Goal: Task Accomplishment & Management: Manage account settings

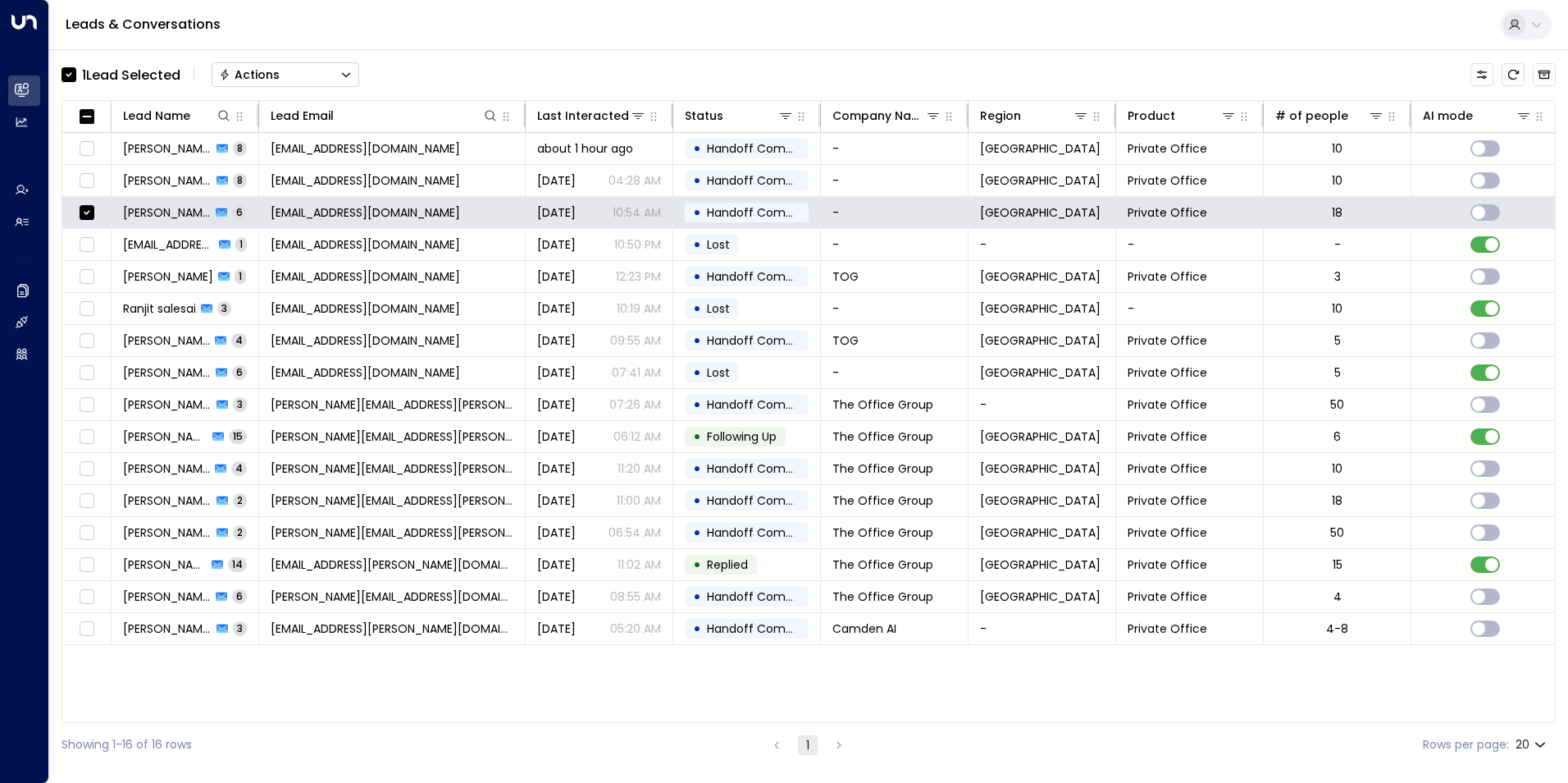
click at [321, 69] on button "Actions" at bounding box center [285, 74] width 148 height 24
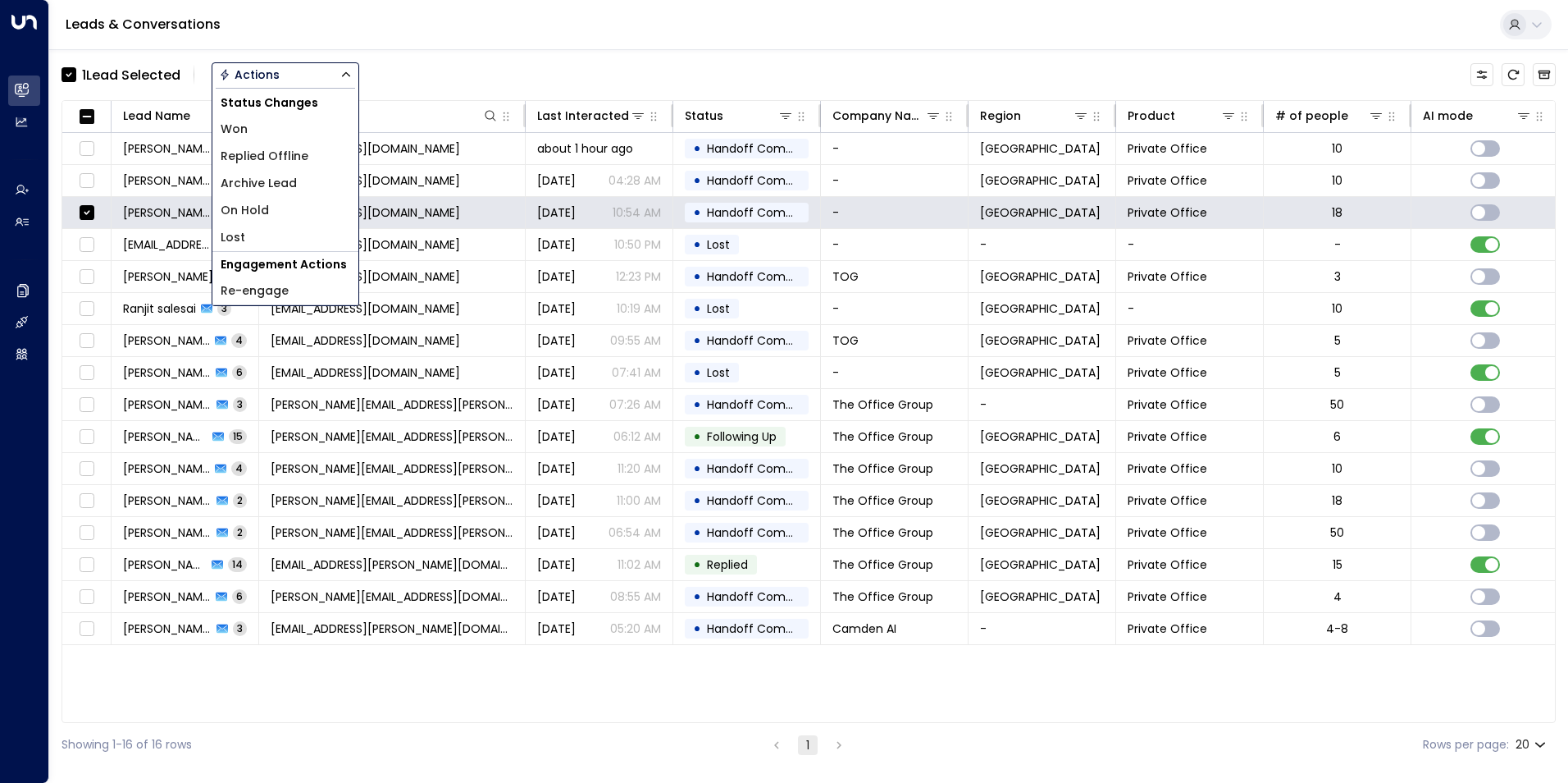
click at [266, 185] on span "Archive Lead" at bounding box center [258, 183] width 76 height 17
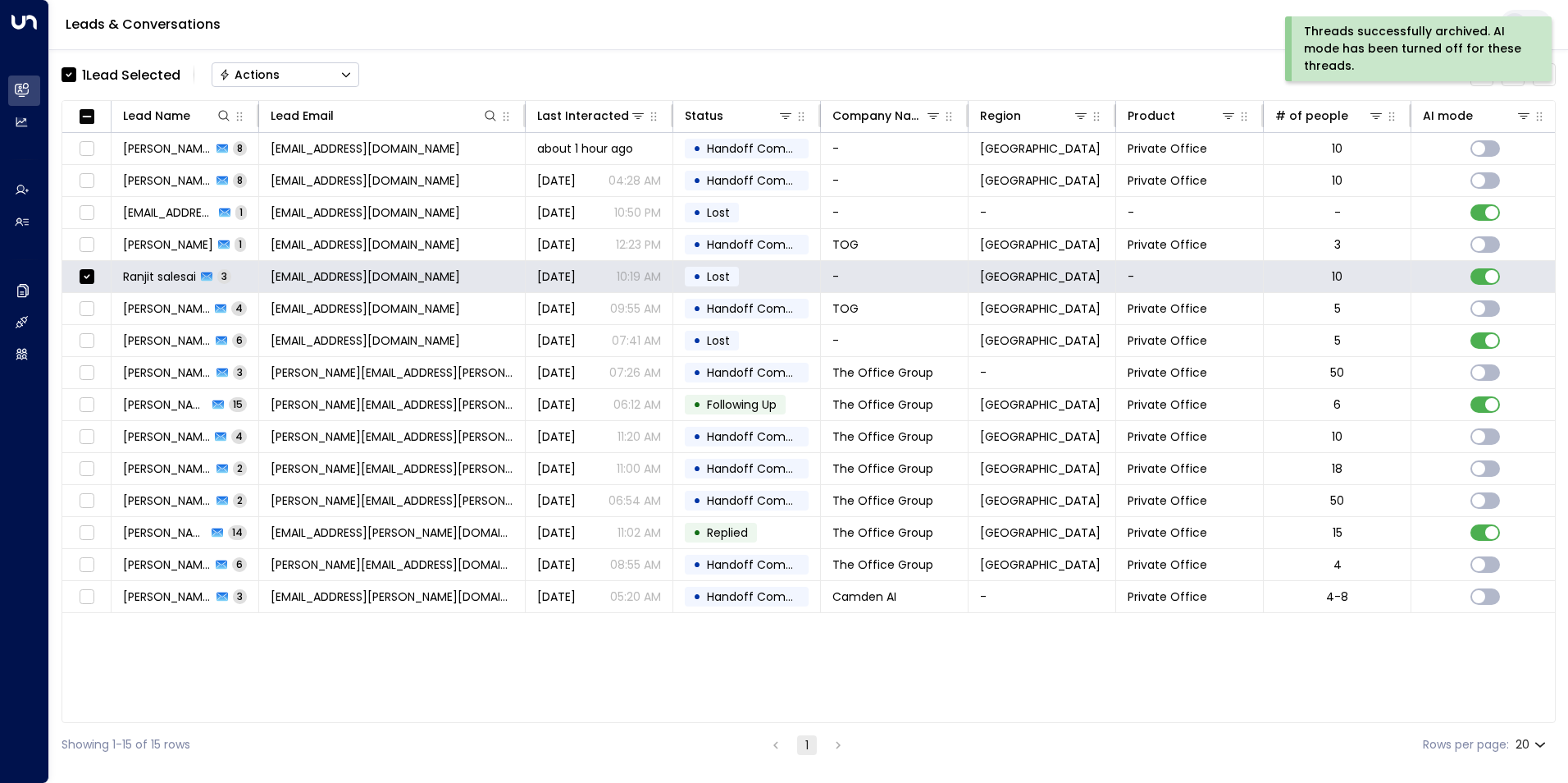
click at [327, 82] on button "Actions" at bounding box center [285, 74] width 148 height 24
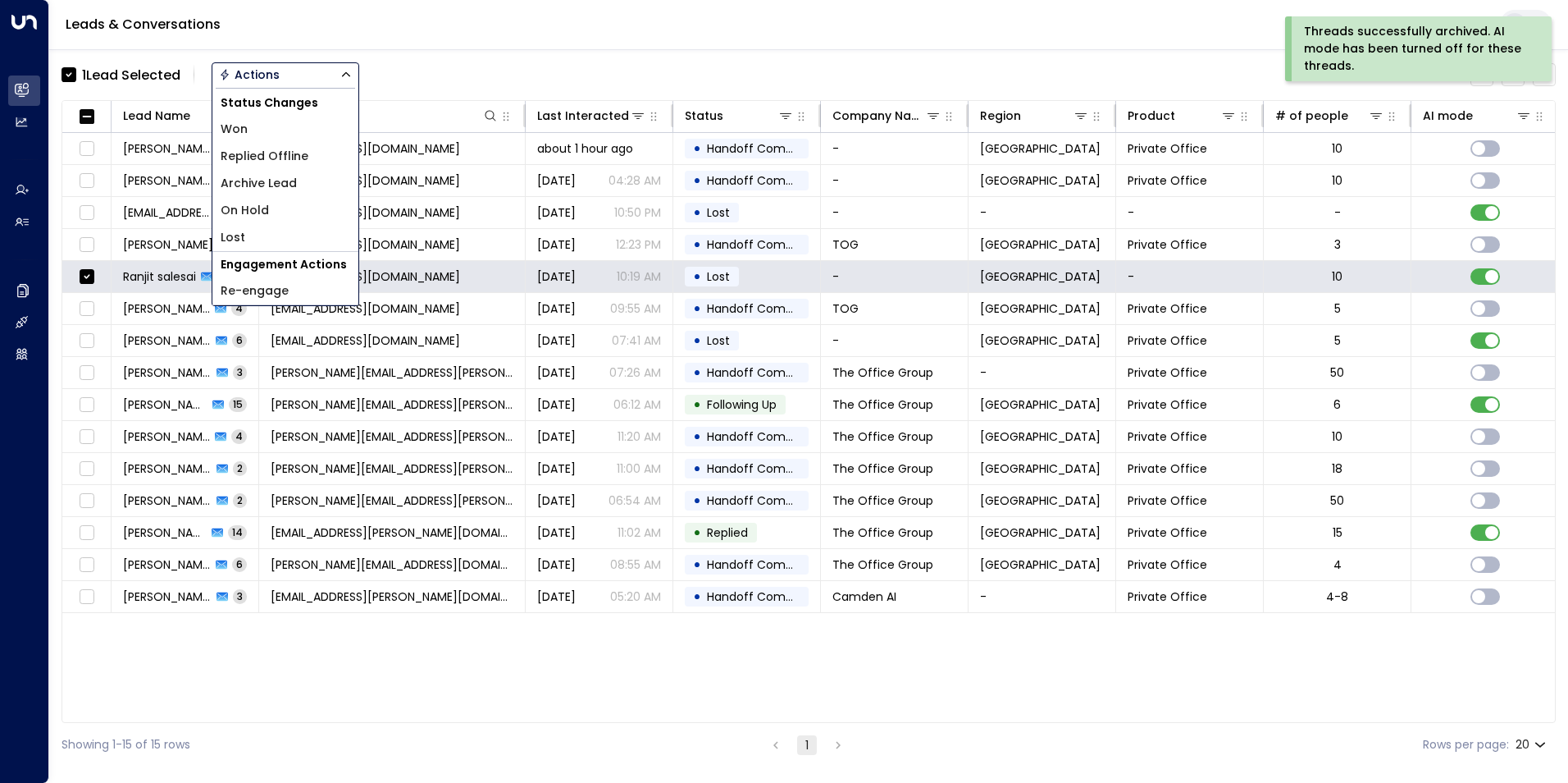
click at [290, 186] on span "Archive Lead" at bounding box center [258, 183] width 76 height 17
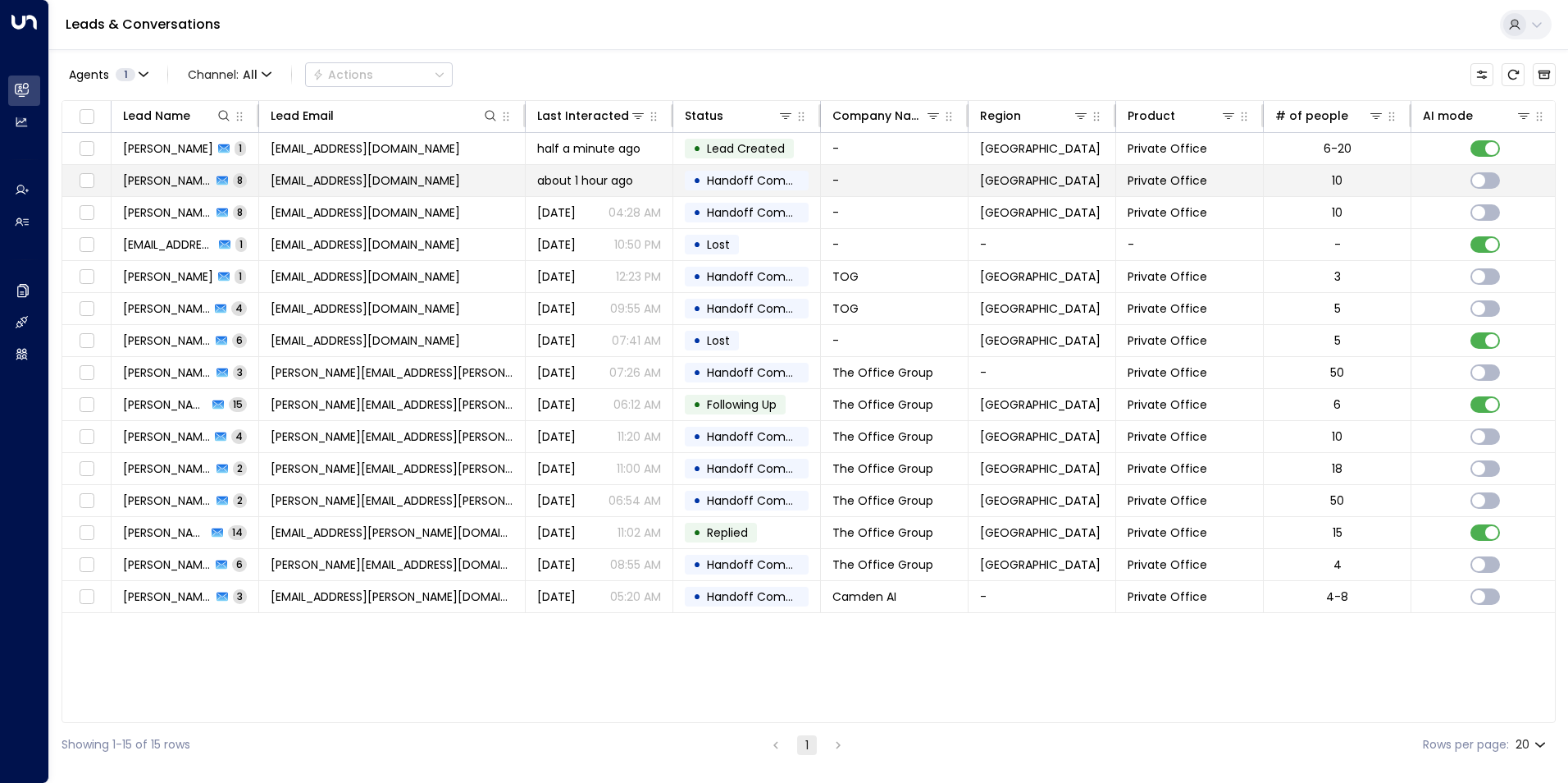
click at [370, 181] on span "[EMAIL_ADDRESS][DOMAIN_NAME]" at bounding box center [365, 181] width 190 height 16
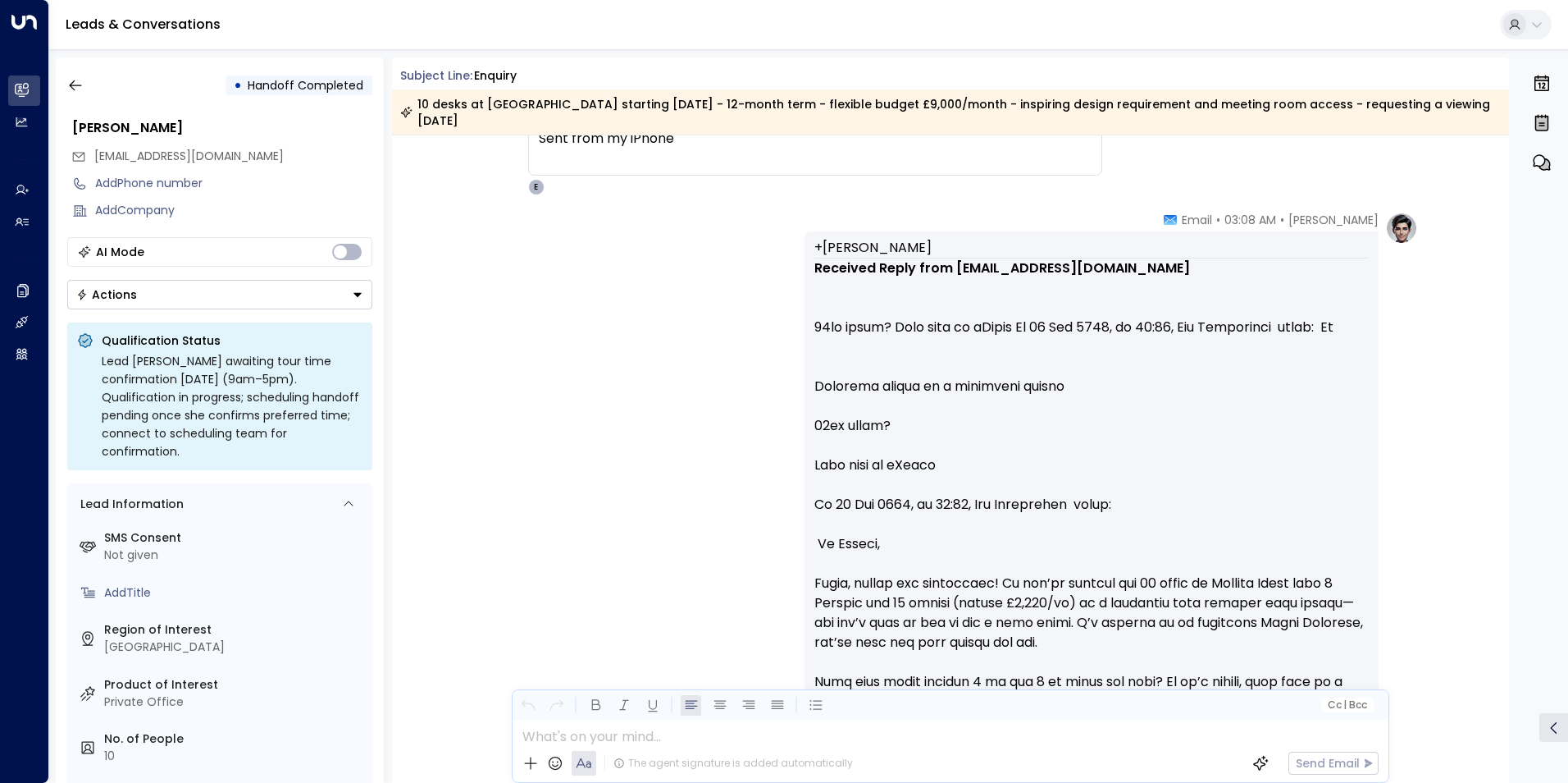
scroll to position [3881, 0]
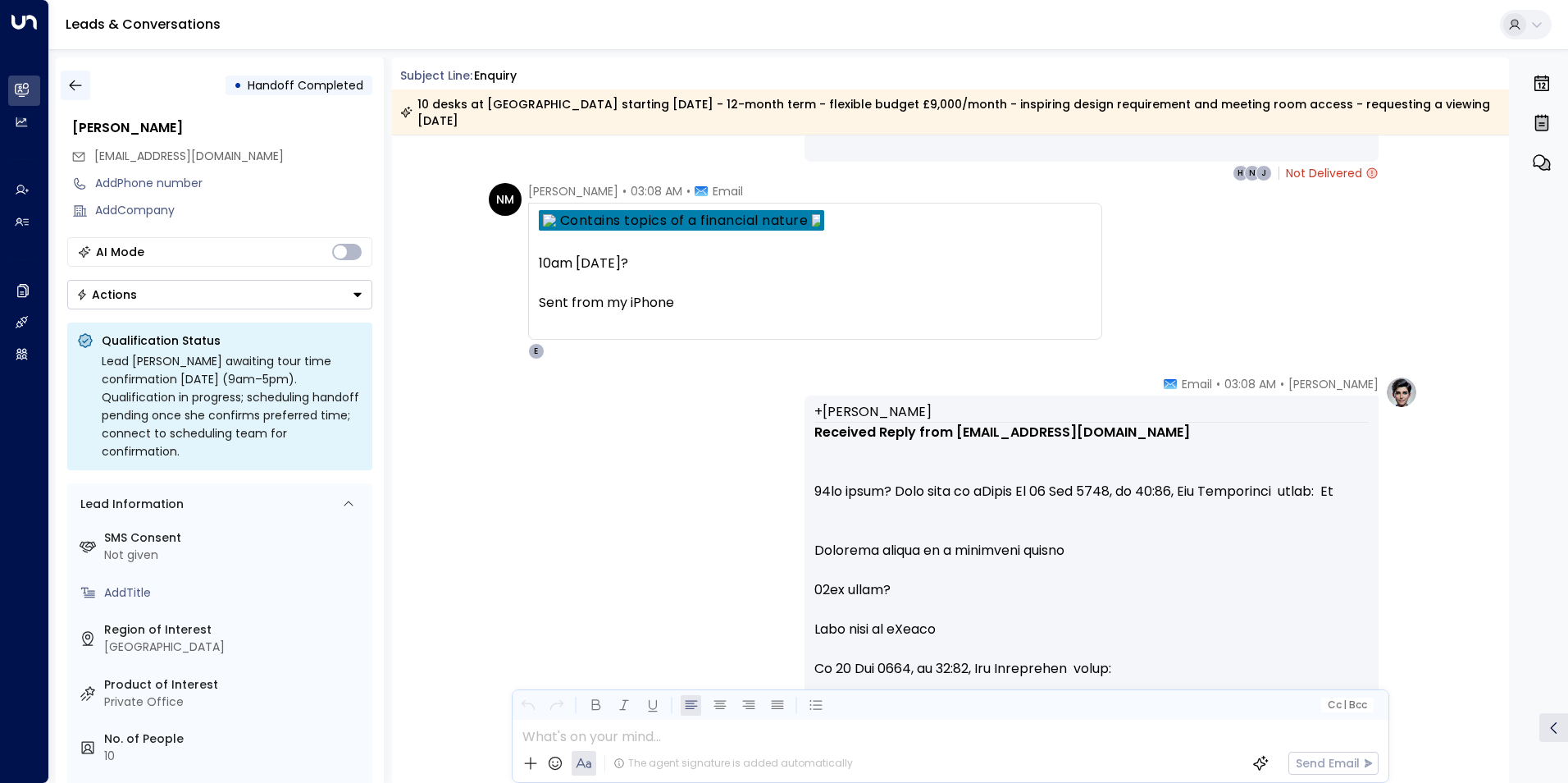
click at [83, 89] on button "button" at bounding box center [75, 85] width 30 height 30
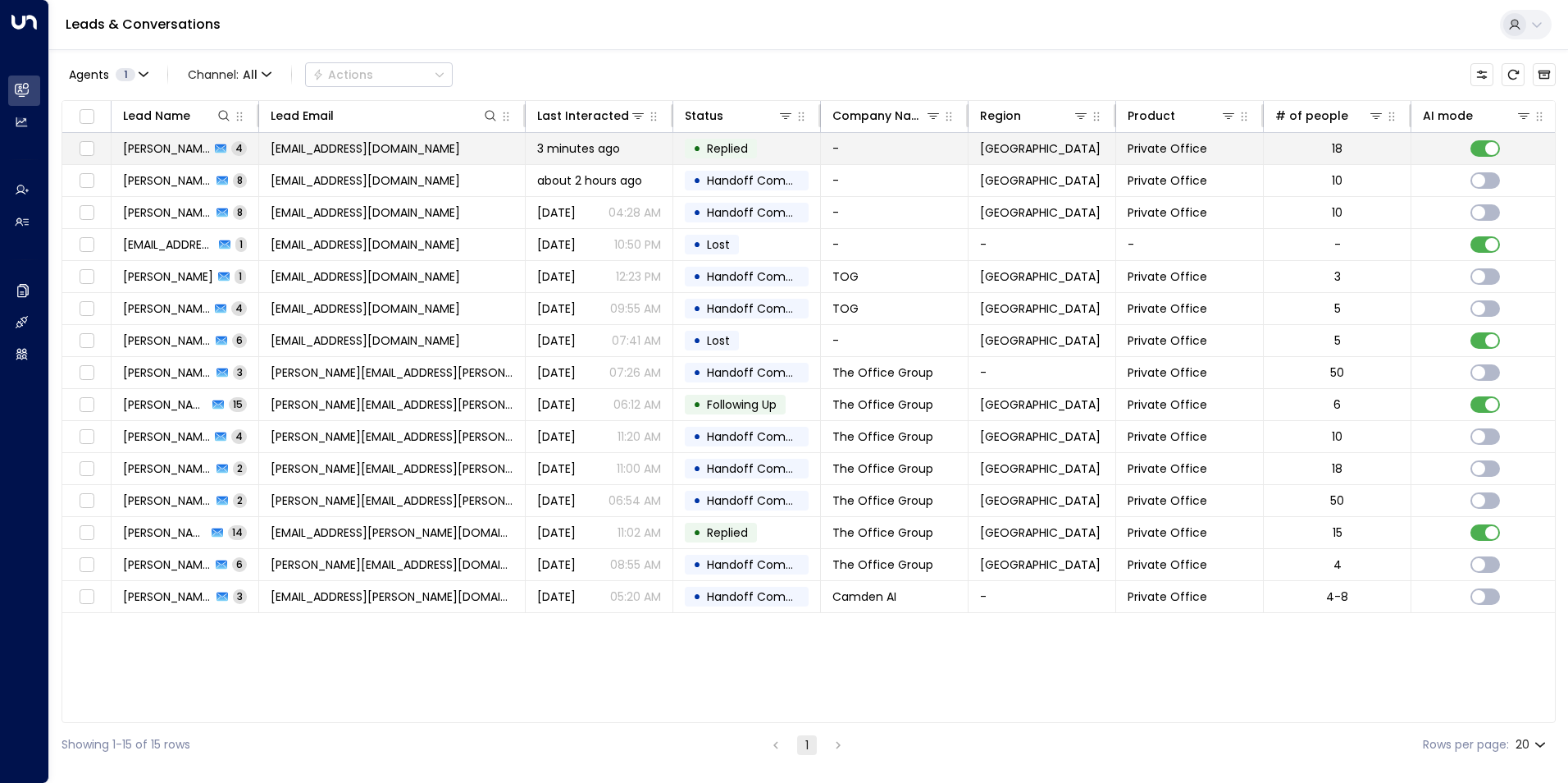
click at [155, 147] on span "[PERSON_NAME]" at bounding box center [167, 149] width 87 height 16
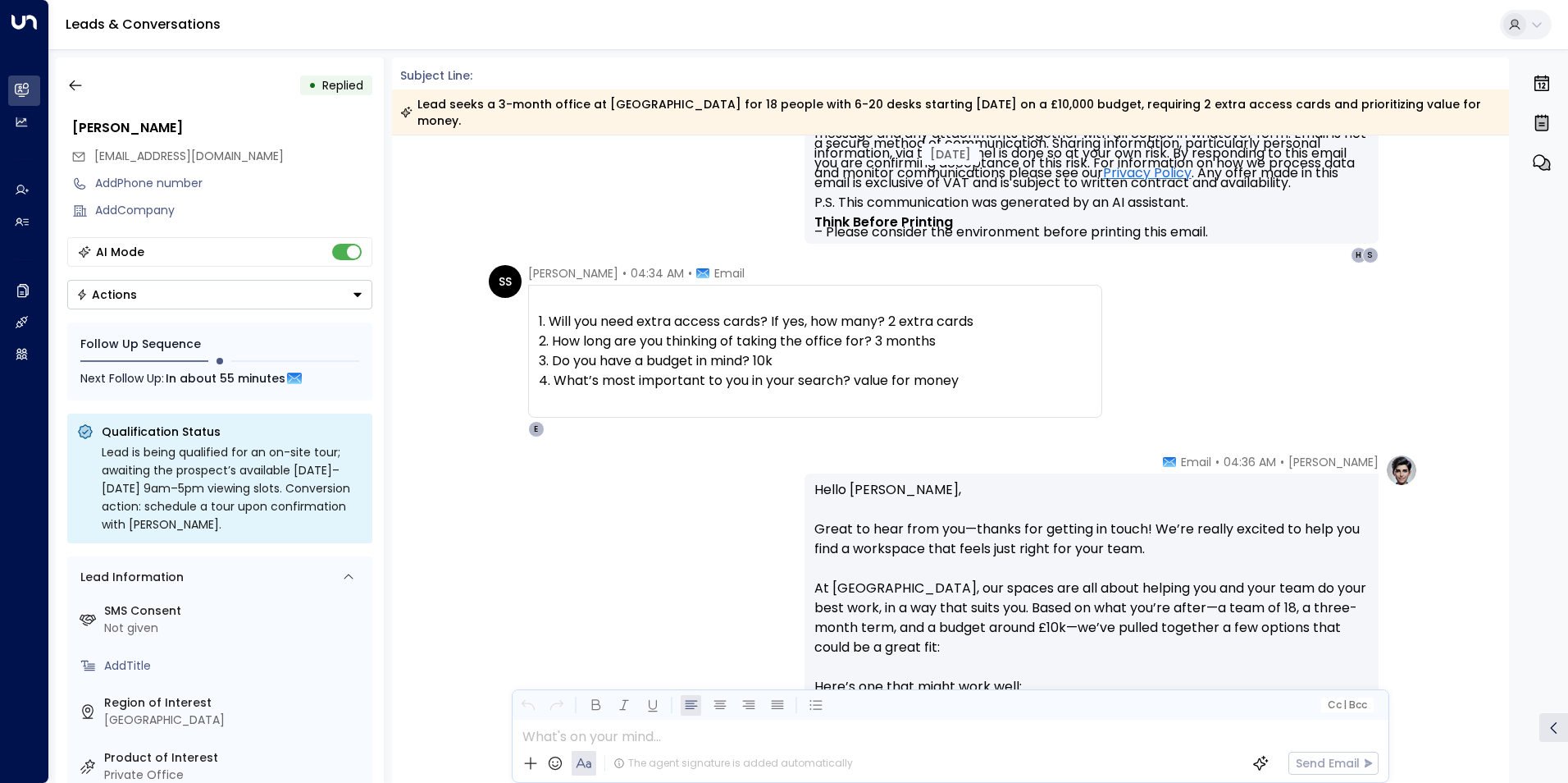
scroll to position [852, 0]
